Goal: Transaction & Acquisition: Purchase product/service

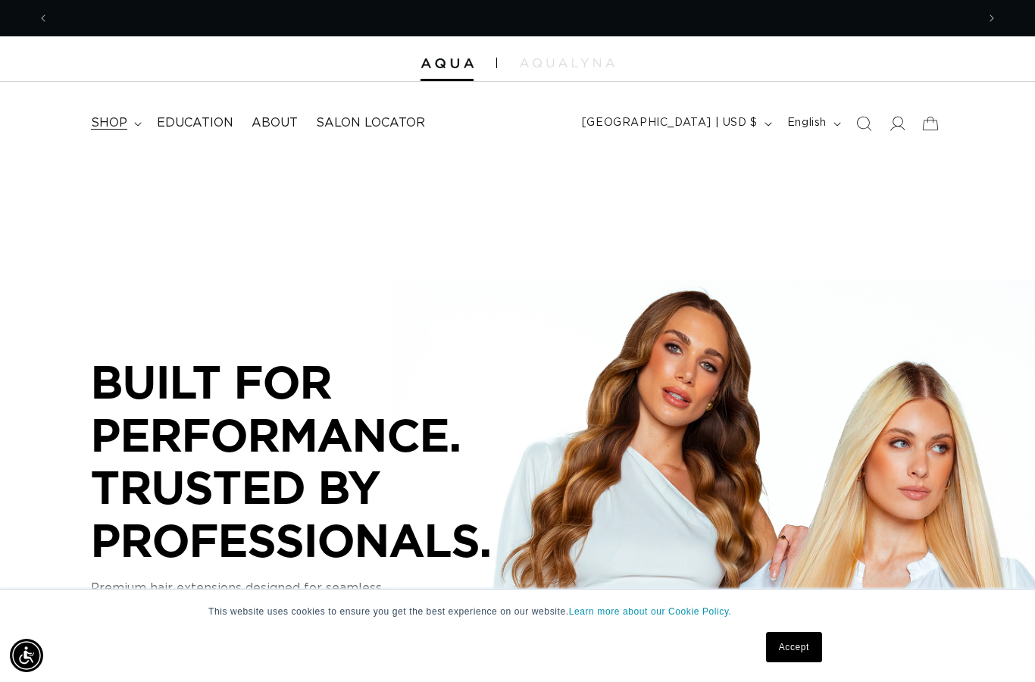
scroll to position [0, 927]
click at [116, 123] on span "shop" at bounding box center [109, 123] width 36 height 16
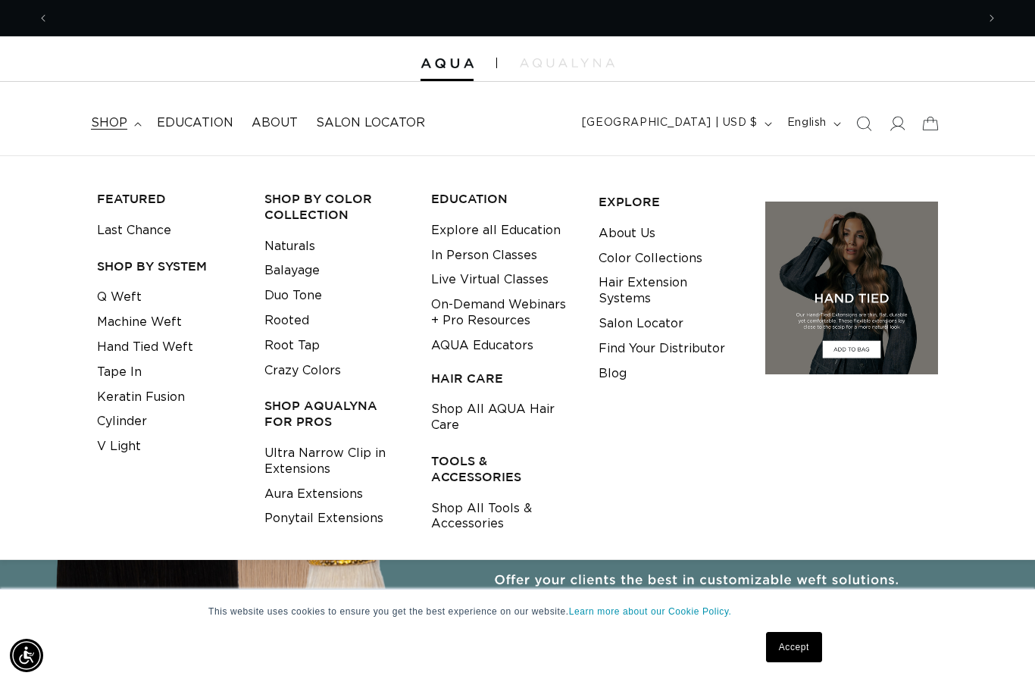
scroll to position [0, 0]
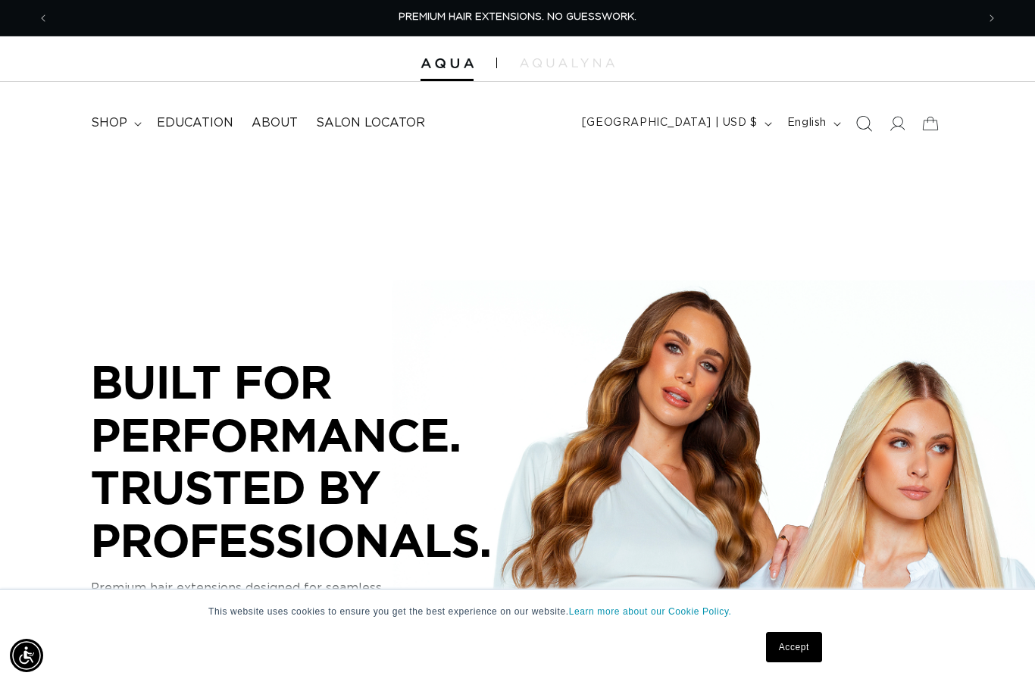
click at [870, 128] on icon "Search" at bounding box center [865, 124] width 16 height 16
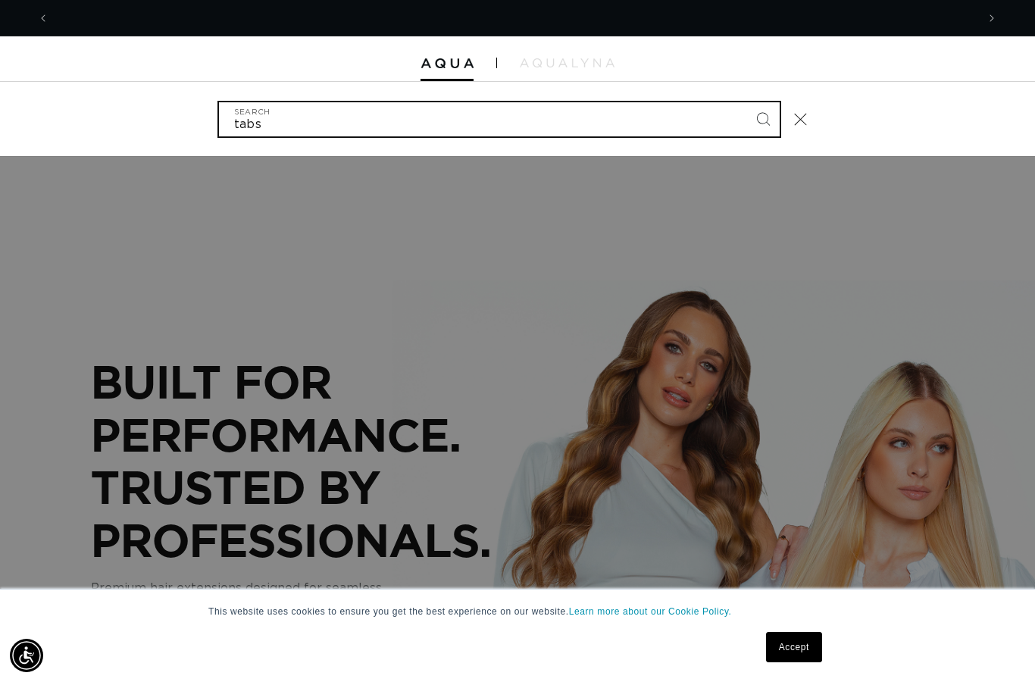
type input "tabs"
click at [762, 117] on button "Search" at bounding box center [762, 118] width 33 height 33
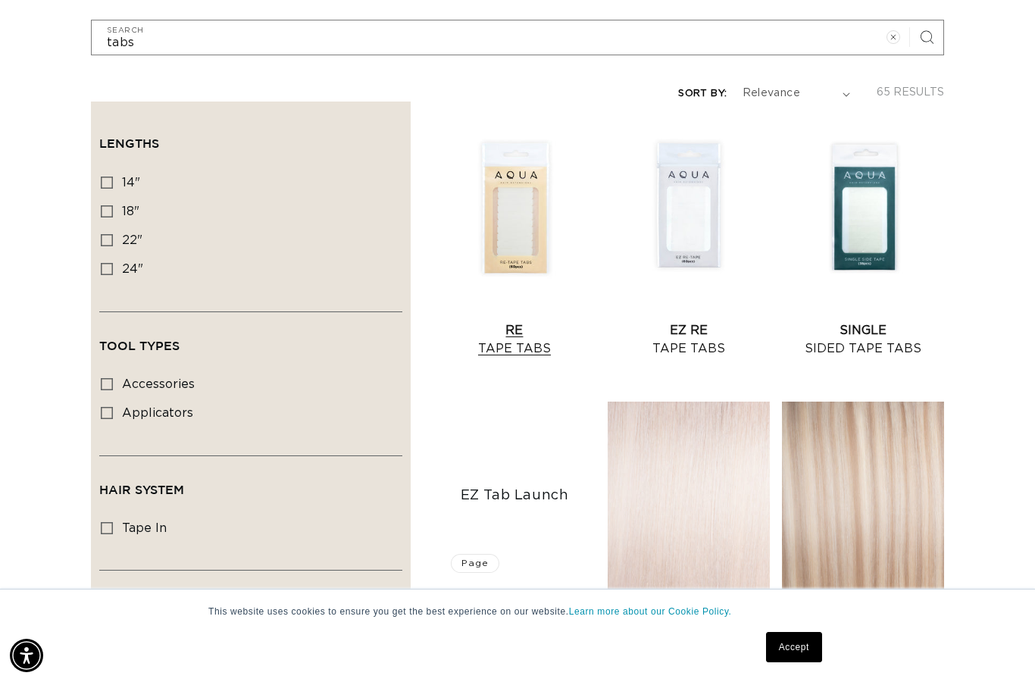
scroll to position [0, 1854]
click at [510, 321] on link "Re Tape Tabs" at bounding box center [514, 339] width 162 height 36
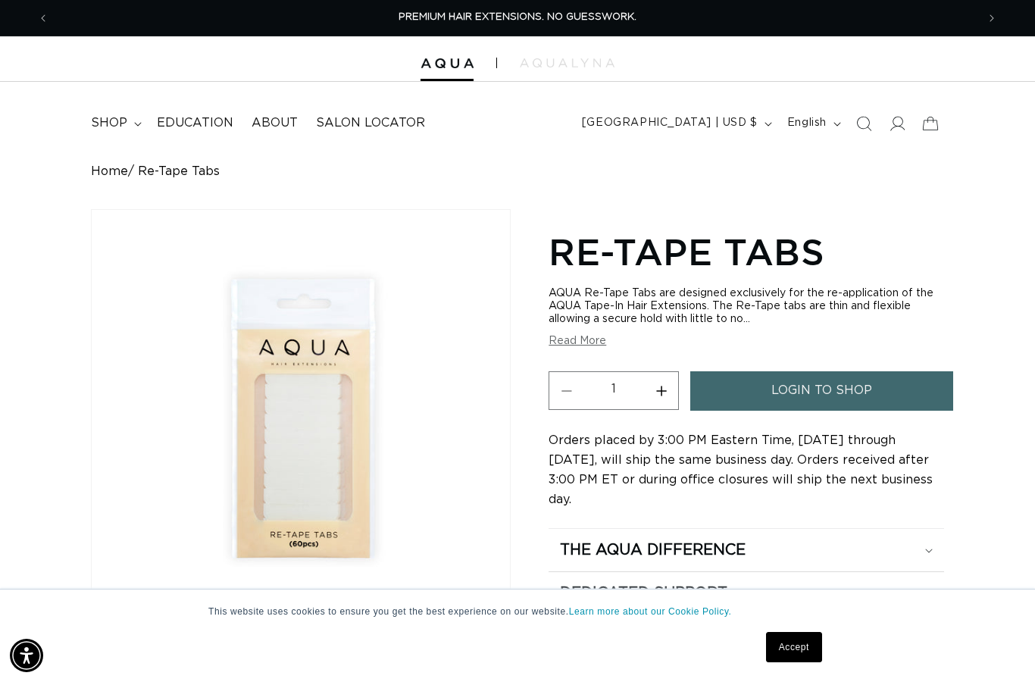
click at [760, 386] on link "login to shop" at bounding box center [821, 390] width 262 height 39
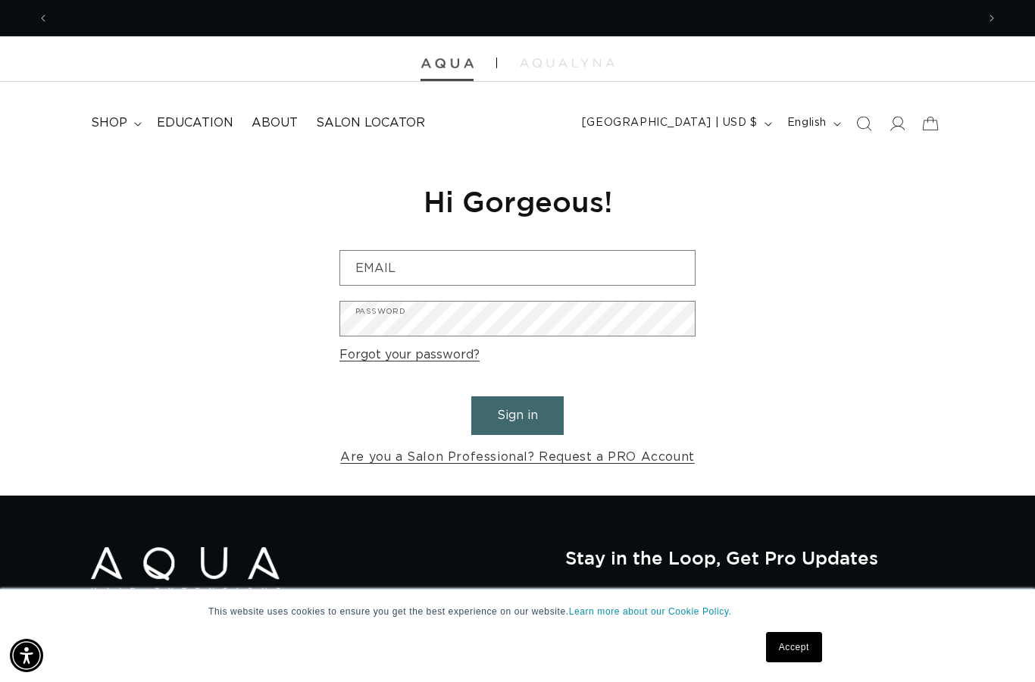
scroll to position [0, 927]
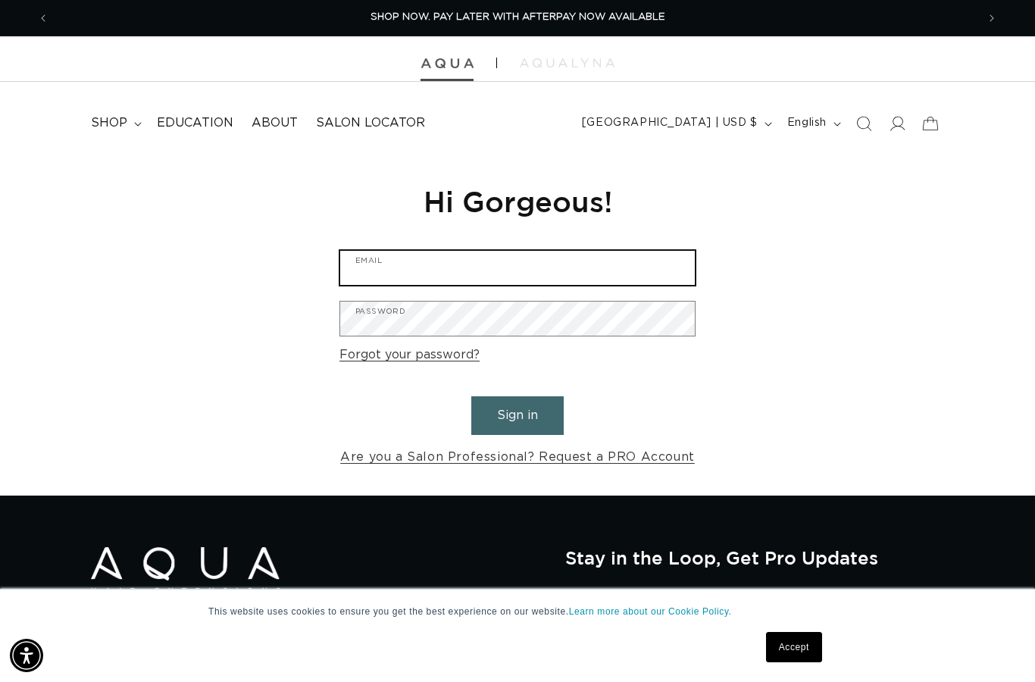
type input "jpumyea@gmail.com"
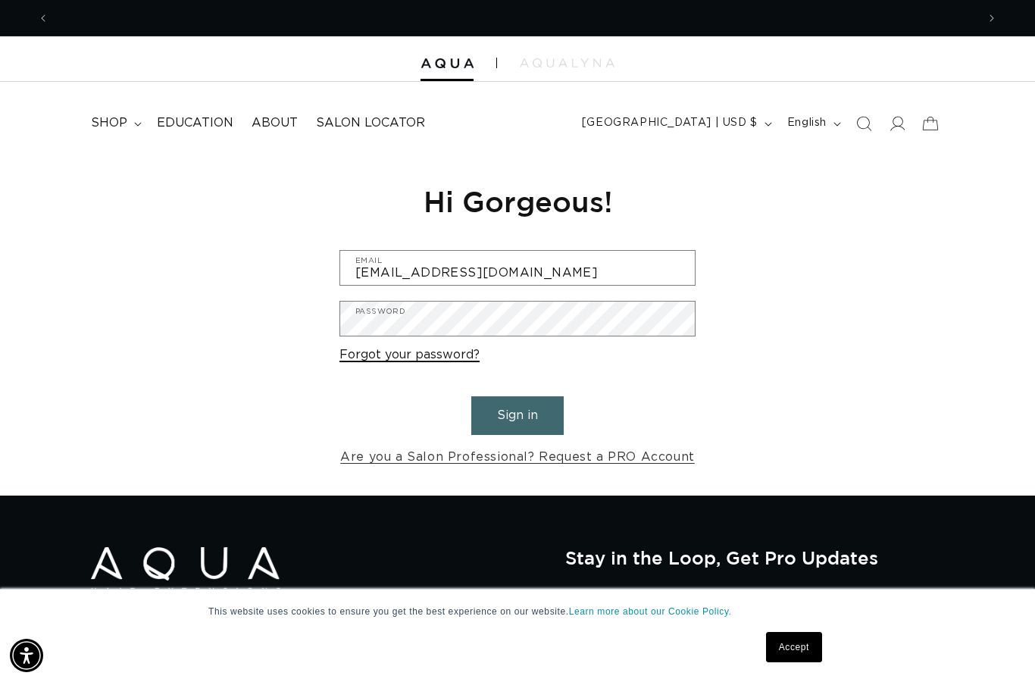
scroll to position [0, 1854]
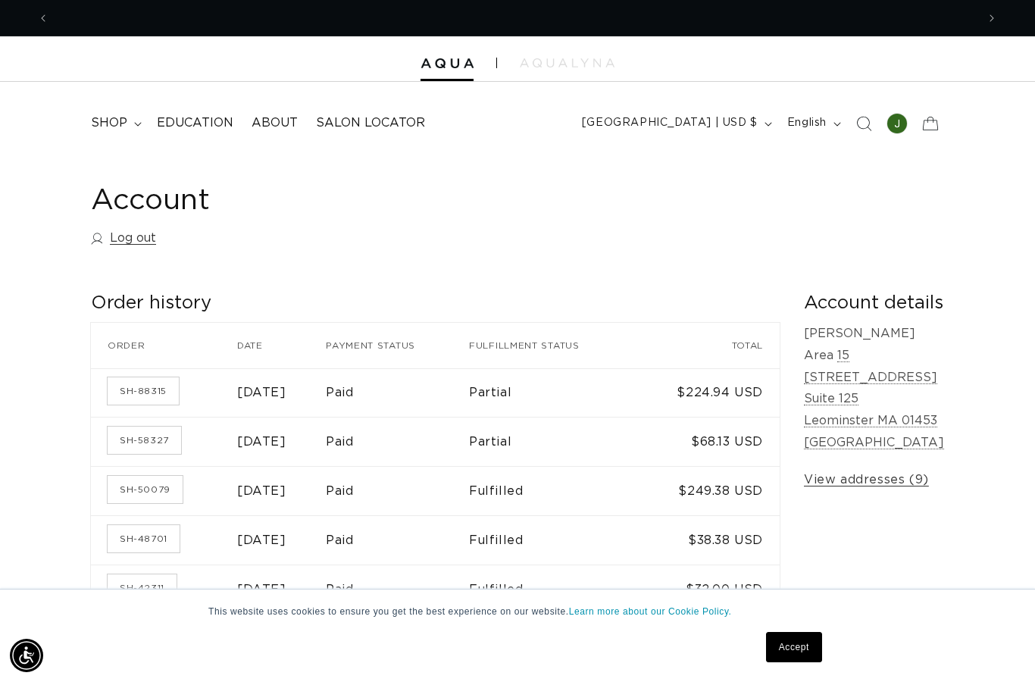
scroll to position [0, 1854]
click at [863, 122] on icon "Search" at bounding box center [863, 123] width 16 height 16
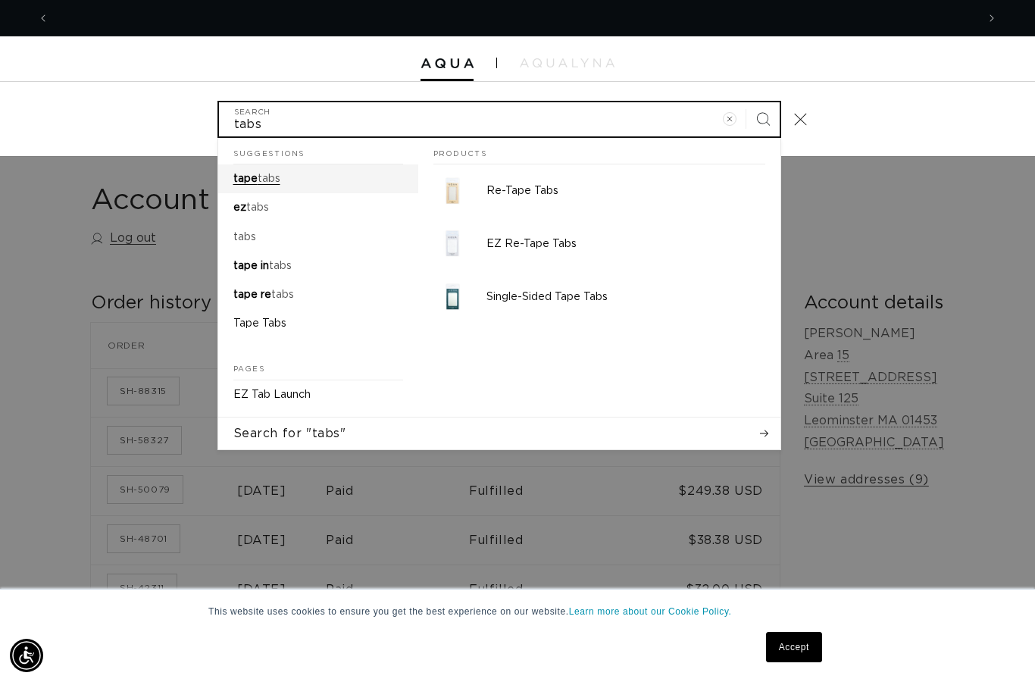
scroll to position [0, 927]
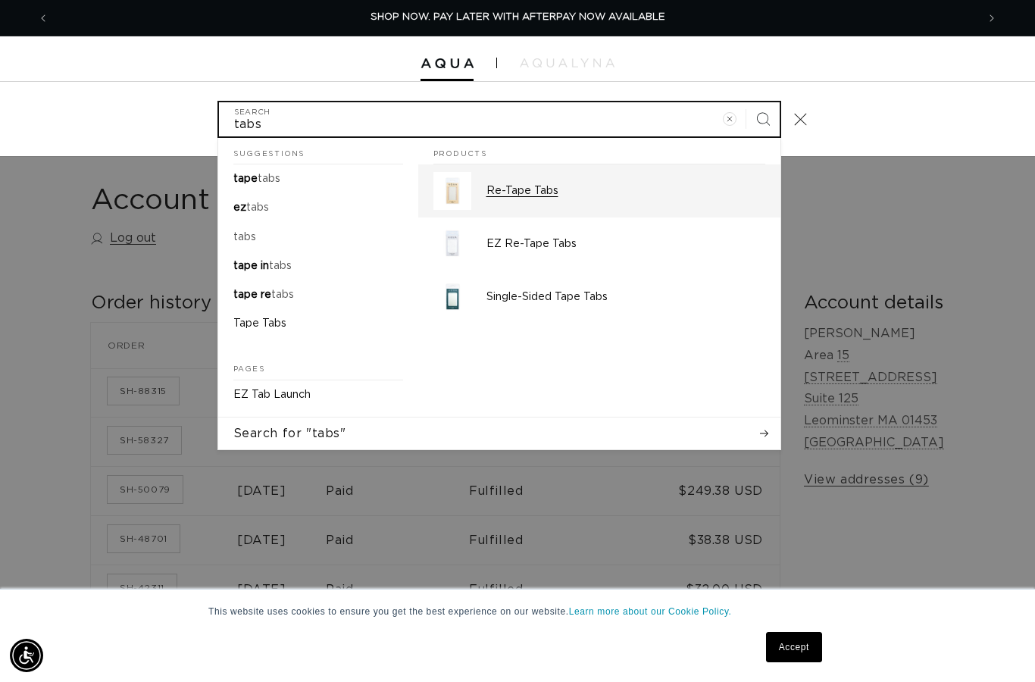
type input "tabs"
click at [762, 117] on button "Search" at bounding box center [762, 118] width 33 height 33
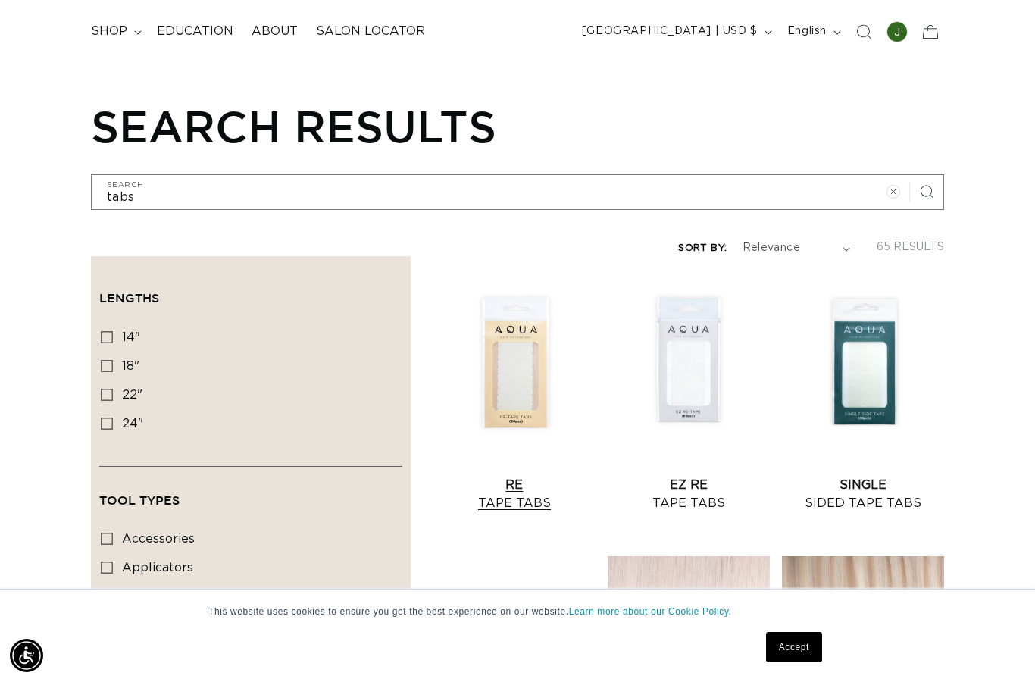
scroll to position [96, 0]
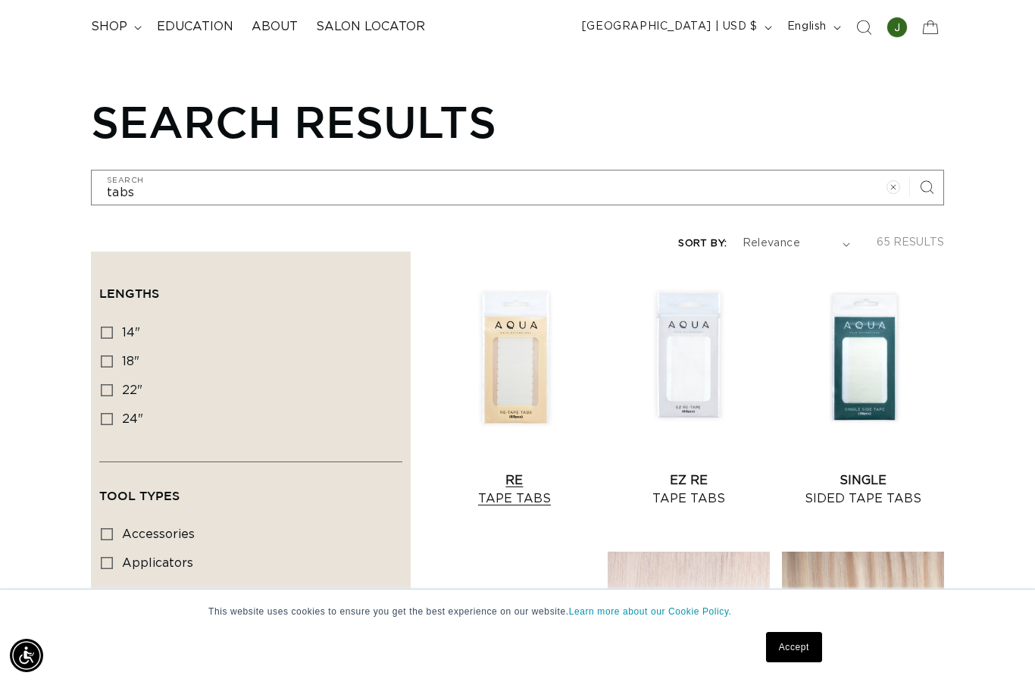
click at [517, 471] on link "Re Tape Tabs" at bounding box center [514, 489] width 162 height 36
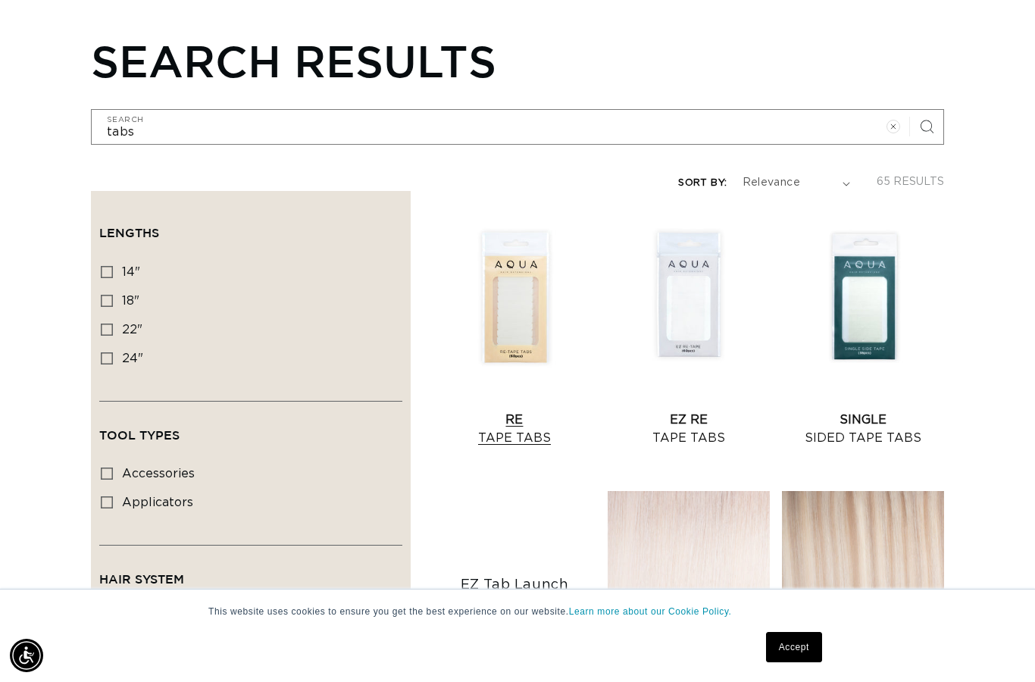
scroll to position [0, 927]
click at [861, 411] on link "Single Sided Tape Tabs" at bounding box center [863, 429] width 162 height 36
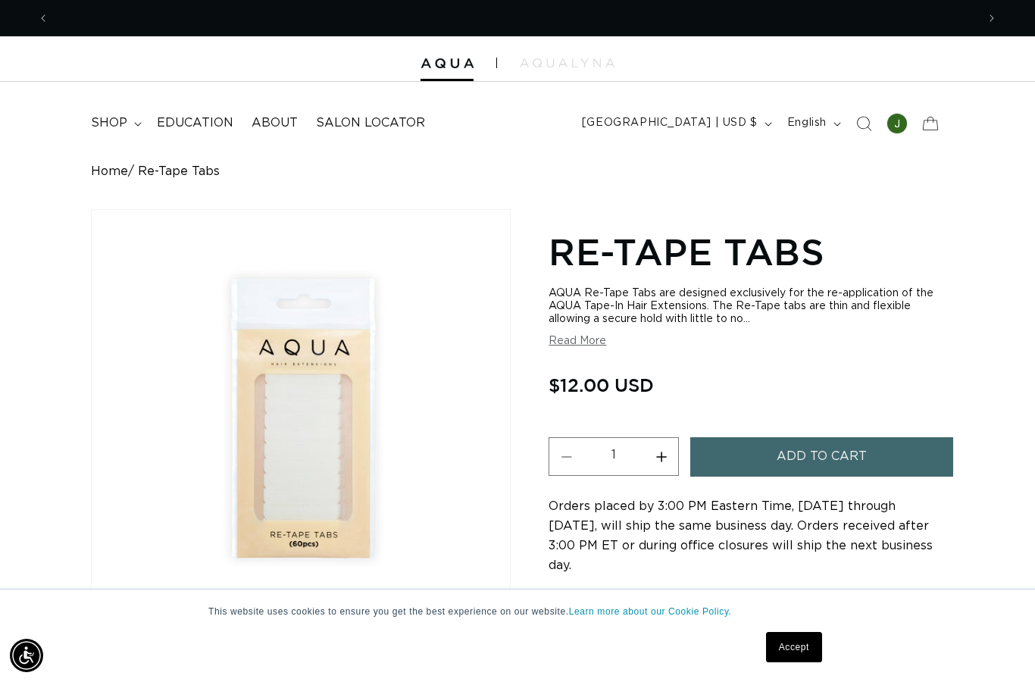
scroll to position [0, 1854]
click at [656, 445] on button "Increase quantity for Re-Tape Tabs" at bounding box center [661, 456] width 34 height 39
type input "2"
click at [753, 457] on button "Add to cart" at bounding box center [821, 456] width 262 height 39
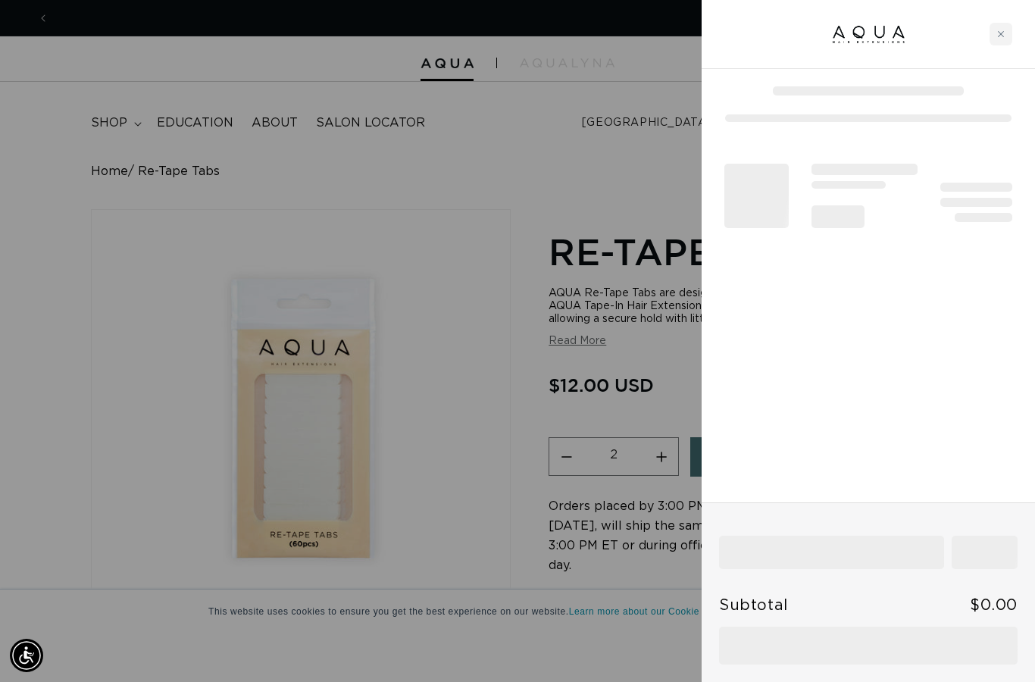
scroll to position [0, 0]
